Goal: Navigation & Orientation: Find specific page/section

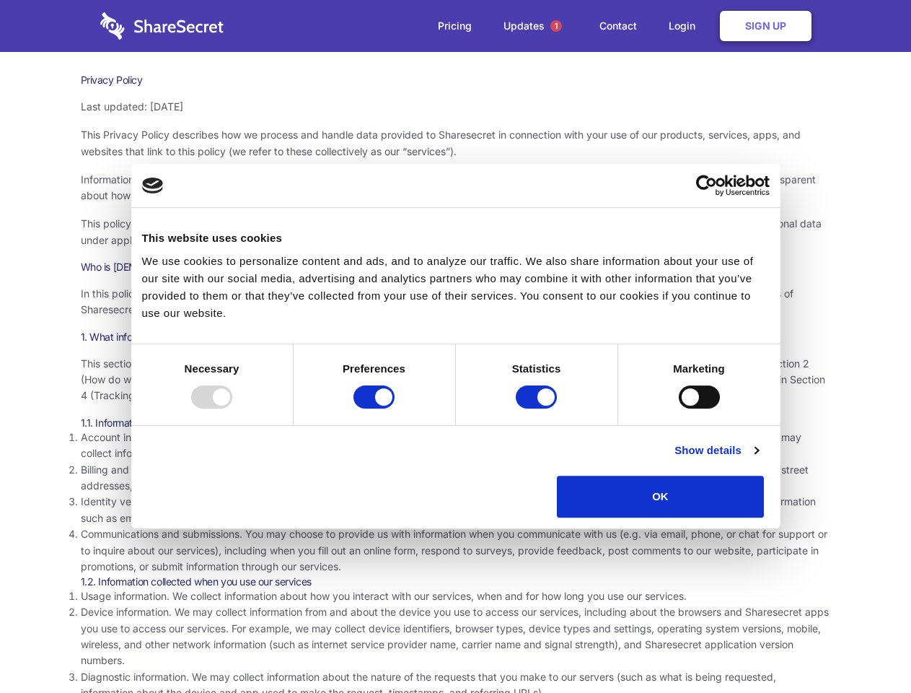
click at [232, 408] on div at bounding box center [211, 396] width 41 height 23
click at [395, 408] on input "Preferences" at bounding box center [373, 396] width 41 height 23
checkbox input "false"
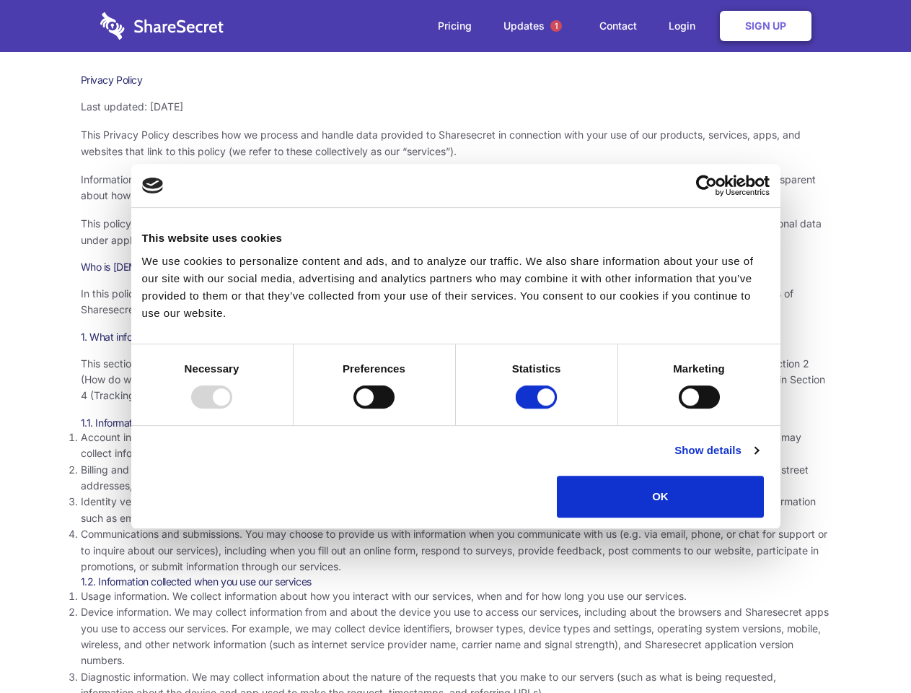
click at [538, 408] on input "Statistics" at bounding box center [536, 396] width 41 height 23
checkbox input "false"
click at [679, 408] on input "Marketing" at bounding box center [699, 396] width 41 height 23
checkbox input "true"
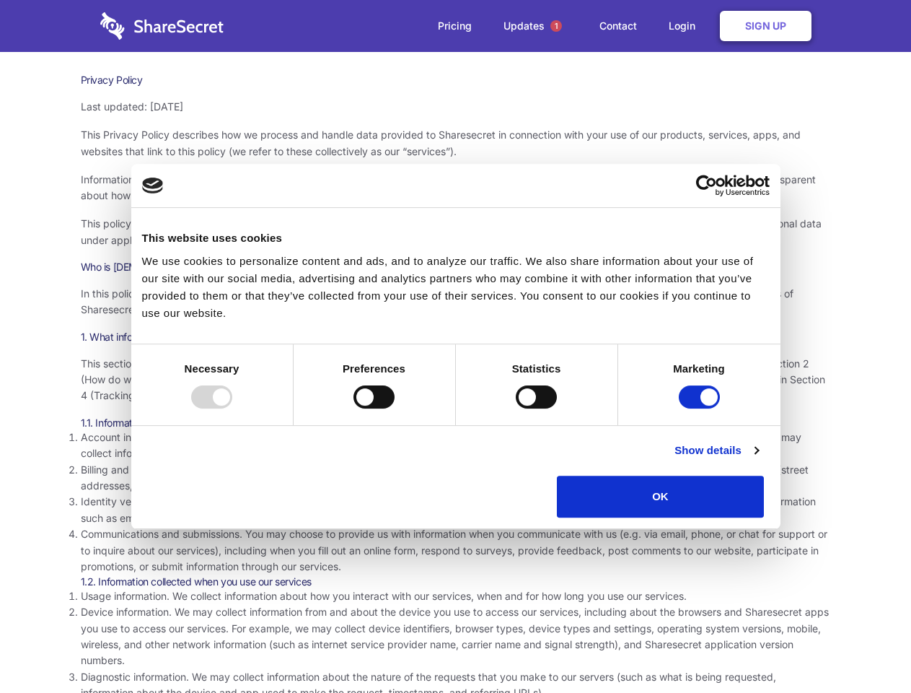
click at [758, 459] on link "Show details" at bounding box center [716, 449] width 84 height 17
